Goal: Transaction & Acquisition: Purchase product/service

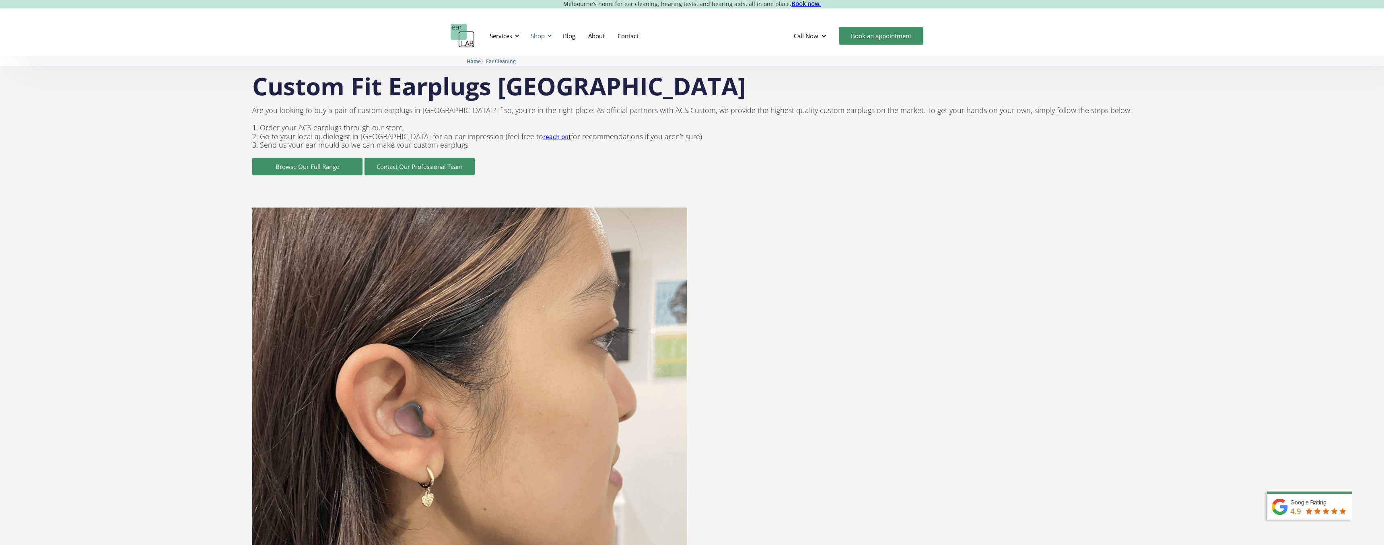
click at [544, 36] on div "Shop" at bounding box center [538, 36] width 14 height 8
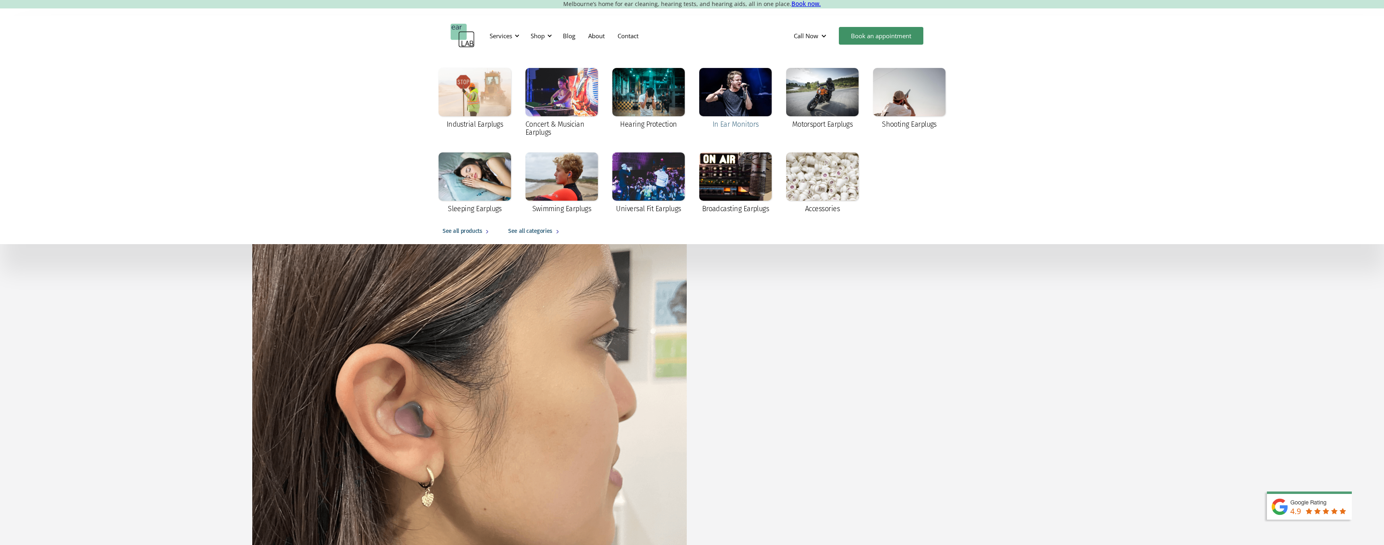
click at [740, 103] on div at bounding box center [735, 92] width 72 height 48
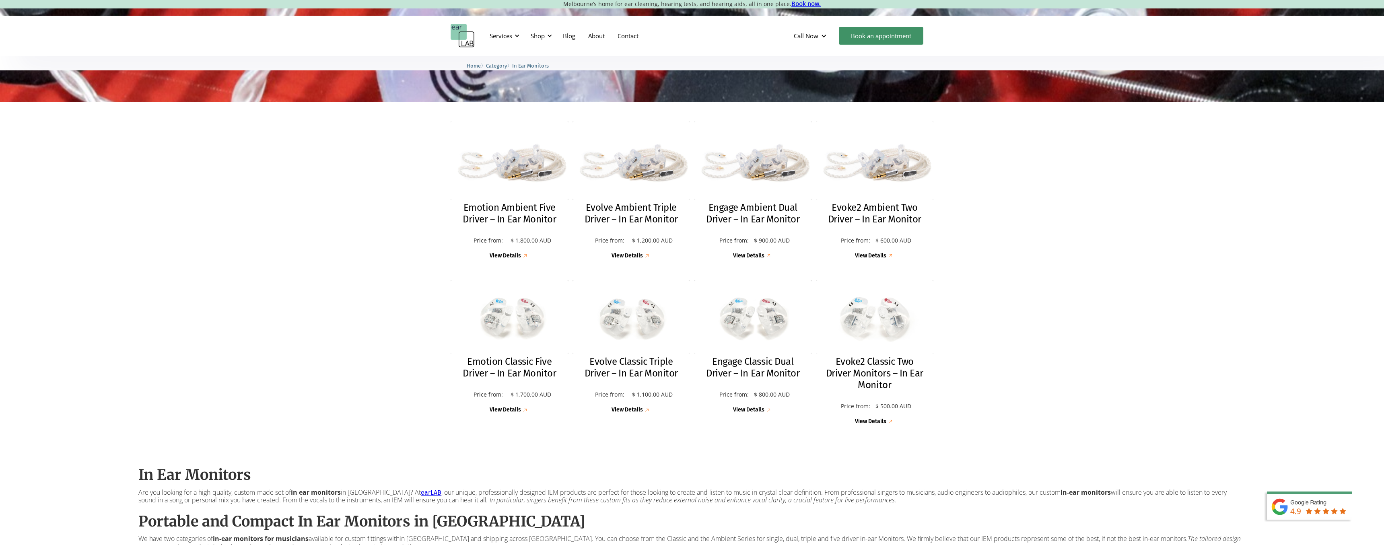
scroll to position [205, 0]
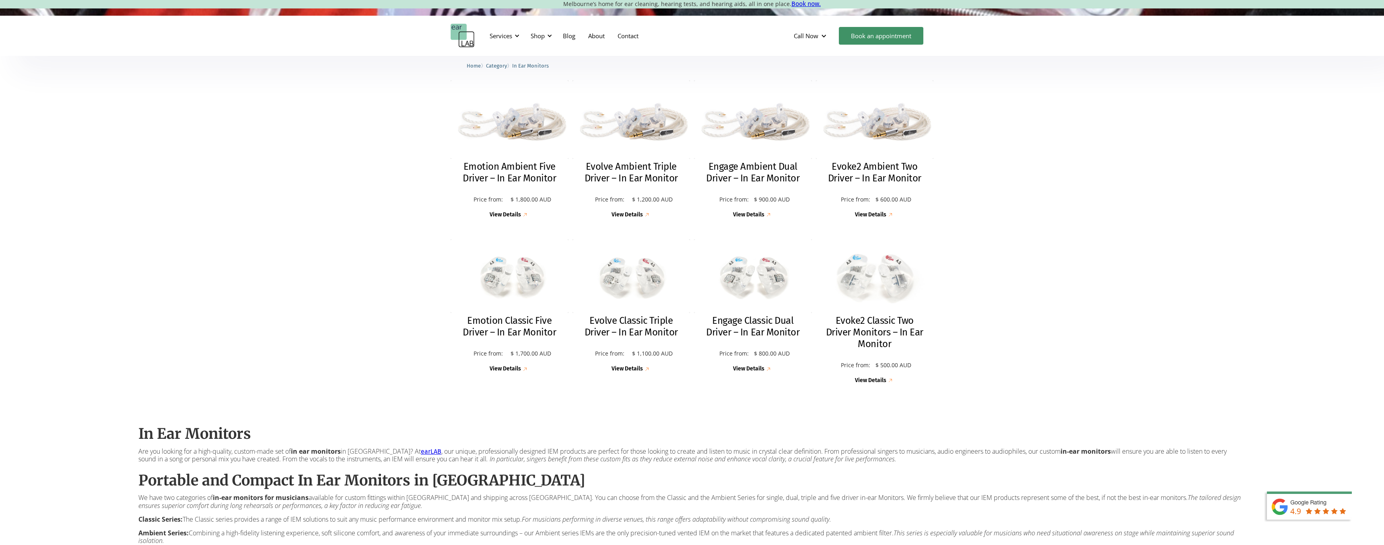
click at [868, 301] on img at bounding box center [875, 276] width 130 height 81
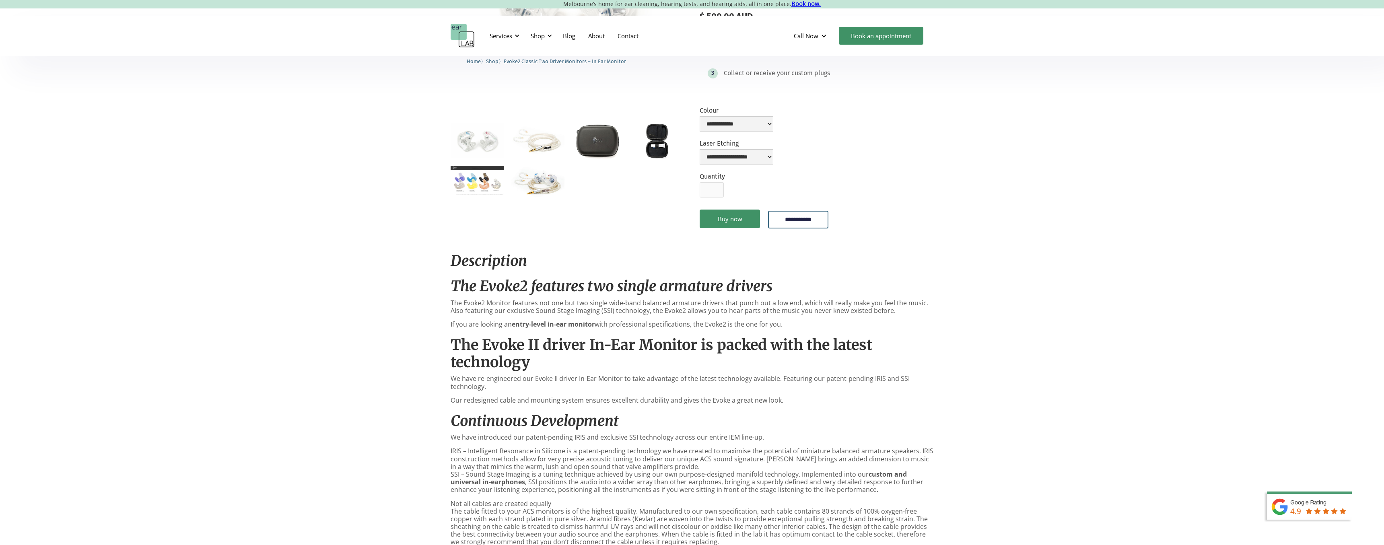
scroll to position [205, 0]
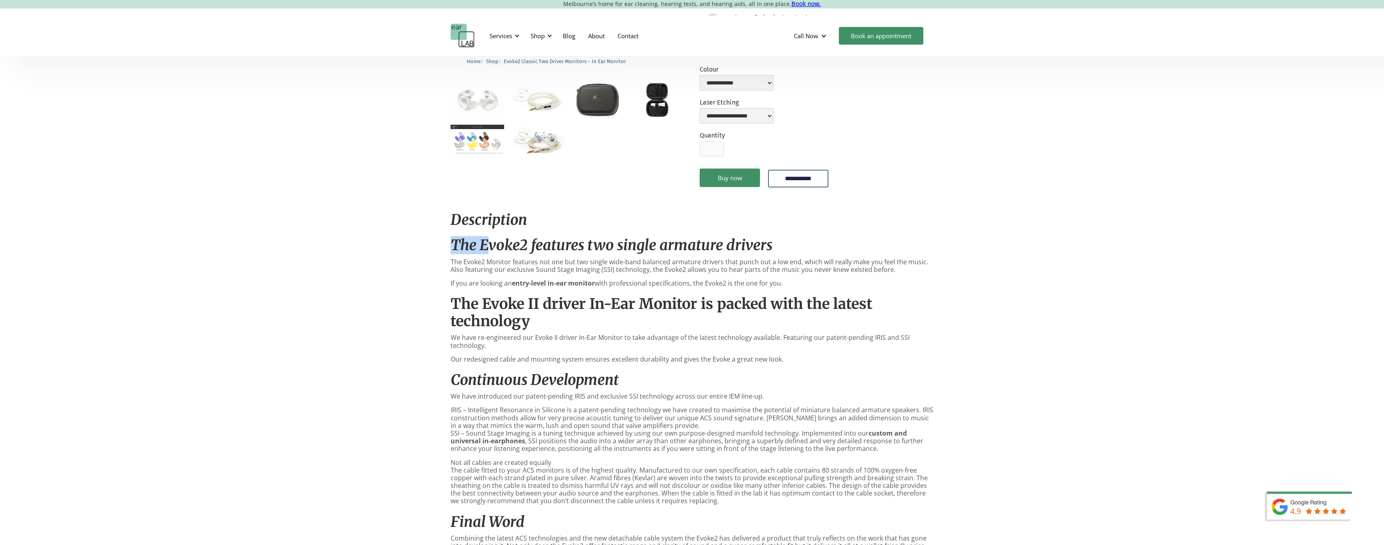
drag, startPoint x: 452, startPoint y: 244, endPoint x: 489, endPoint y: 243, distance: 37.0
click at [489, 243] on em "The Evoke2 features two single armature drivers" at bounding box center [611, 245] width 322 height 18
click at [498, 243] on em "The Evoke2 features two single armature drivers" at bounding box center [611, 245] width 322 height 18
drag, startPoint x: 482, startPoint y: 244, endPoint x: 524, endPoint y: 245, distance: 42.6
click at [524, 245] on em "The Evoke2 features two single armature drivers" at bounding box center [611, 245] width 322 height 18
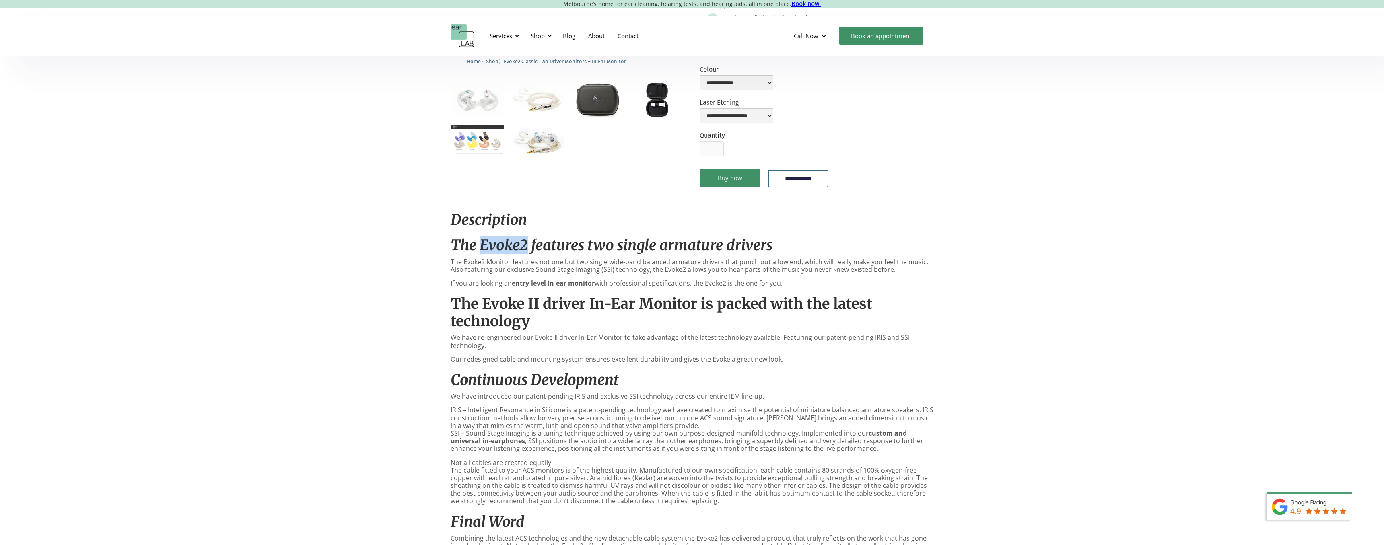
copy em "Evoke2"
